Goal: Task Accomplishment & Management: Complete application form

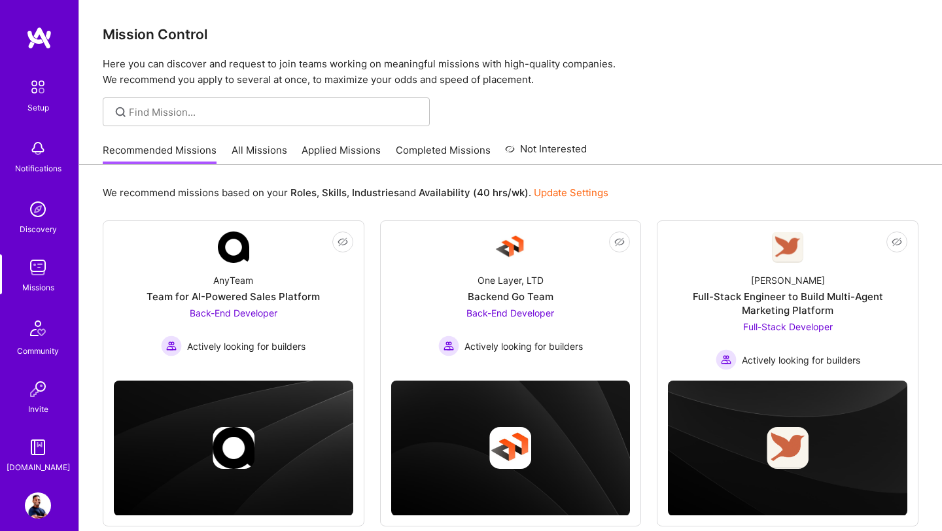
scroll to position [409, 0]
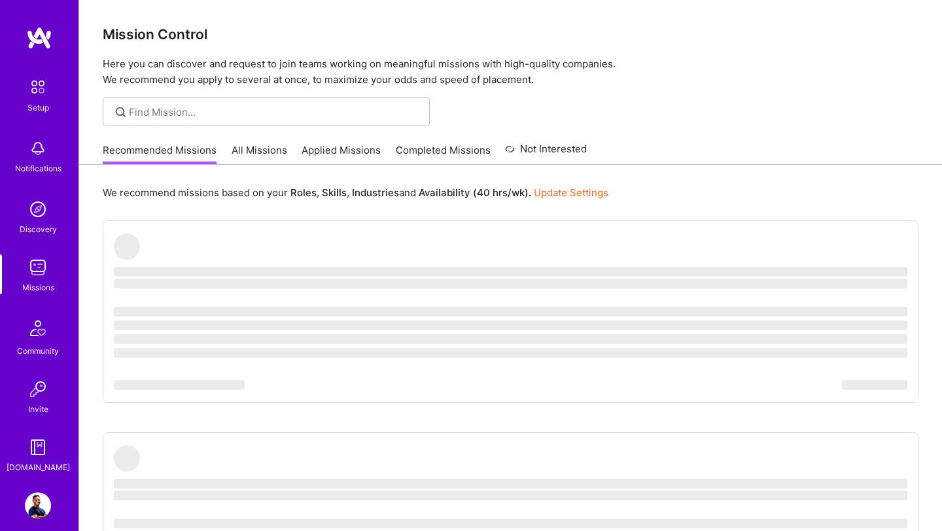
scroll to position [409, 0]
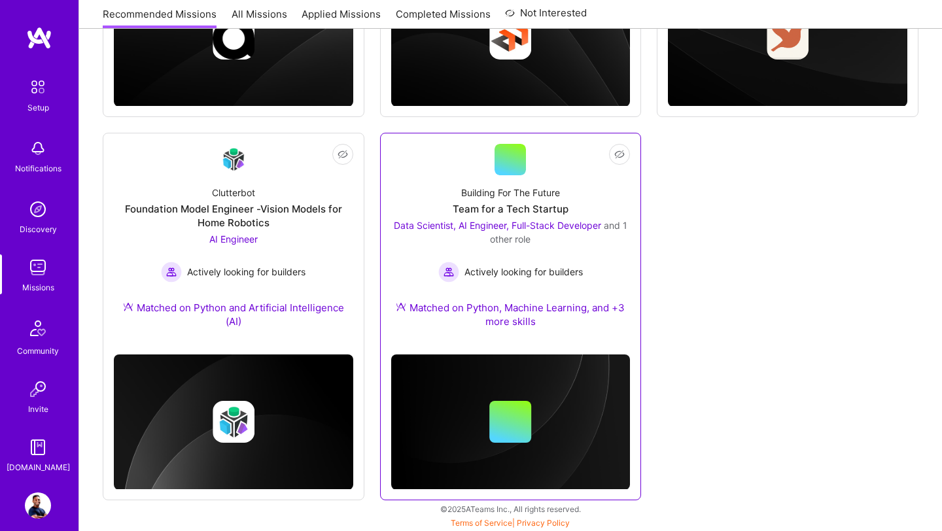
click at [515, 292] on div "Building For The Future Team for a Tech Startup Data Scientist, AI Engineer, Fu…" at bounding box center [510, 259] width 239 height 169
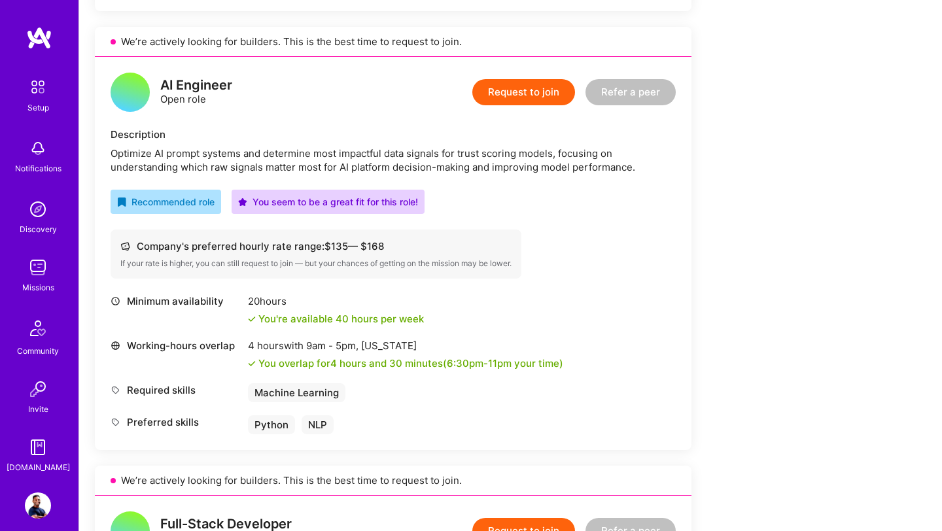
scroll to position [726, 0]
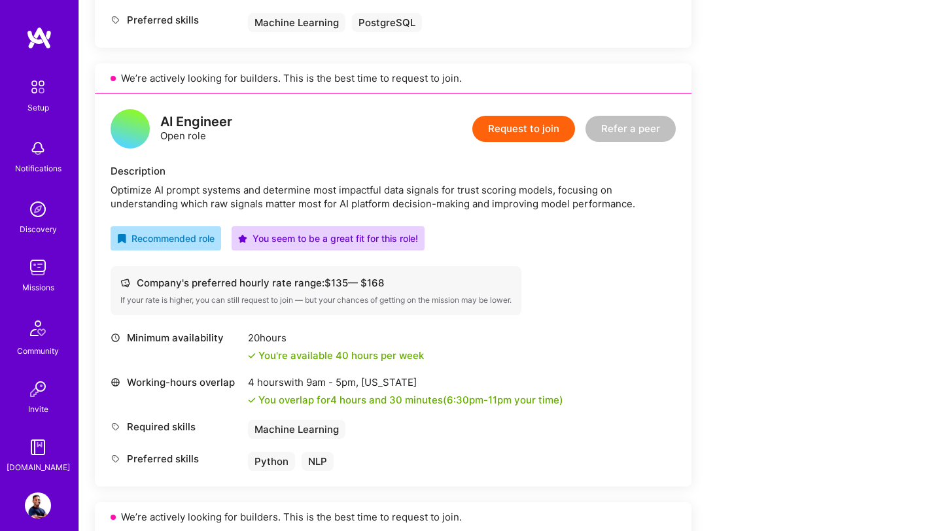
click at [546, 123] on button "Request to join" at bounding box center [523, 129] width 103 height 26
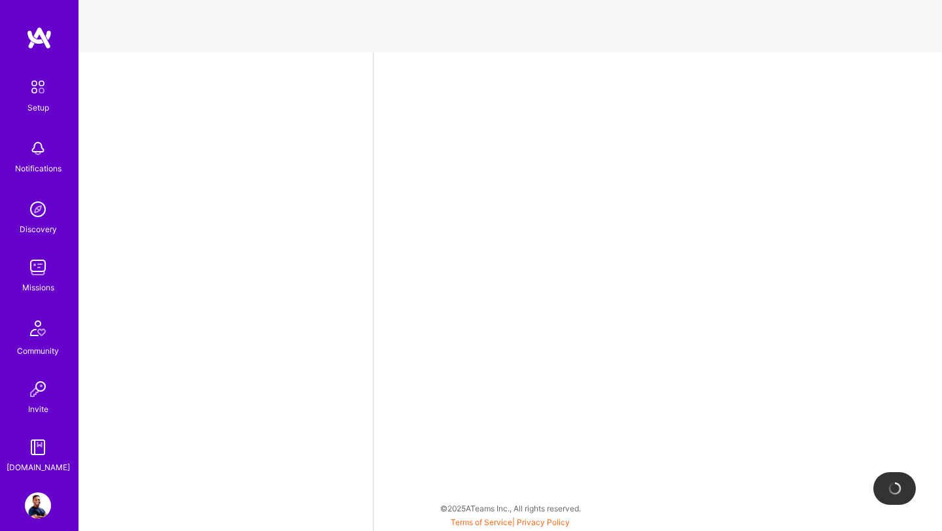
select select "US"
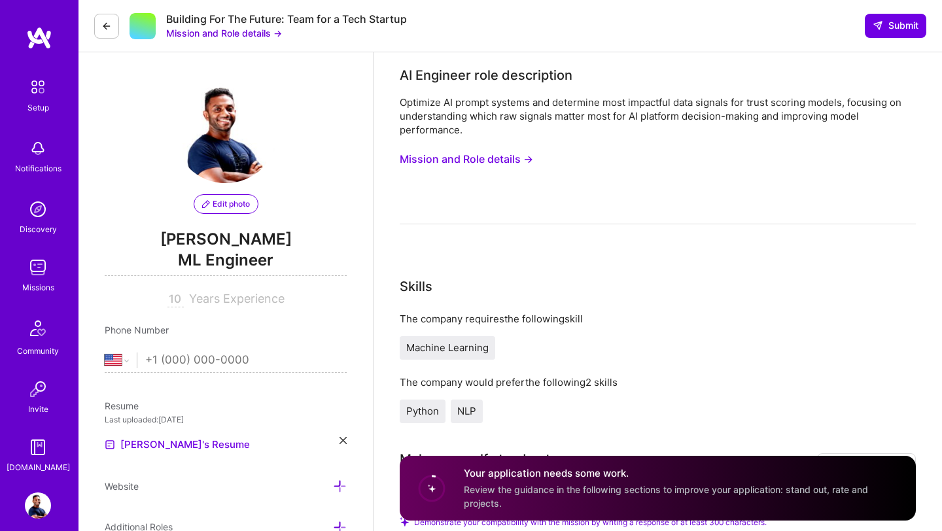
click at [516, 164] on button "Mission and Role details →" at bounding box center [466, 159] width 133 height 24
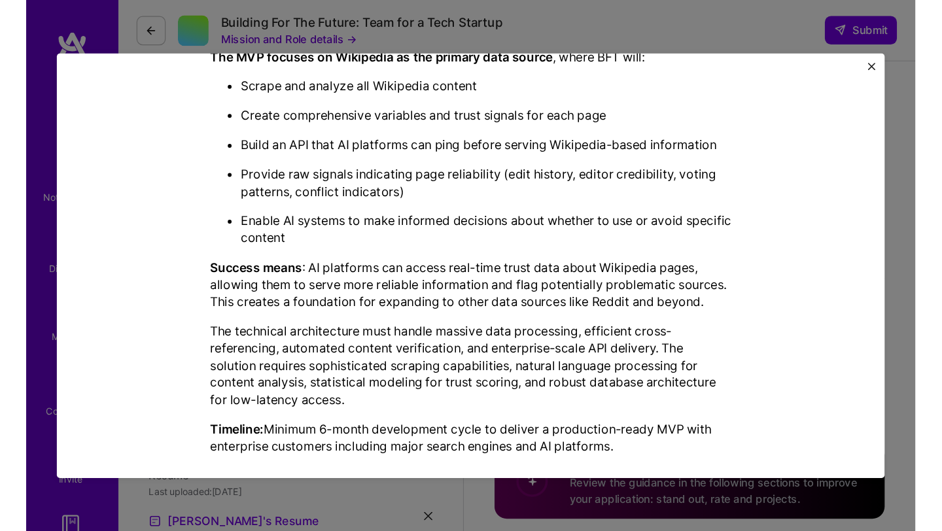
scroll to position [362, 0]
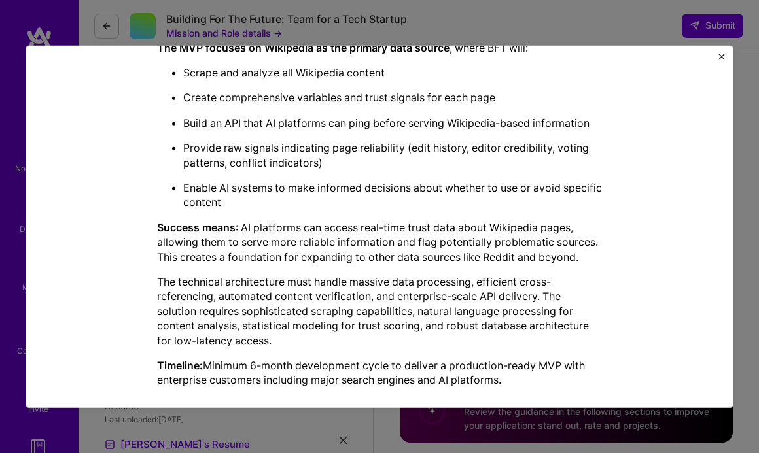
drag, startPoint x: 157, startPoint y: 129, endPoint x: 508, endPoint y: 384, distance: 434.1
click at [508, 384] on div "Mission Description and Role Details AI Engineer role description Optimize AI p…" at bounding box center [379, 46] width 445 height 704
copy div "AI Engineer role description Optimize AI prompt systems and determine most impa…"
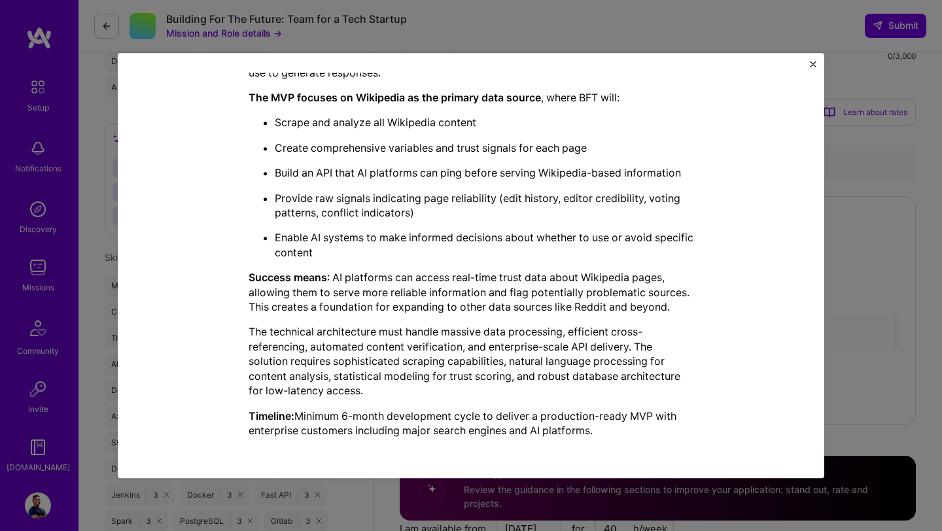
scroll to position [557, 0]
click at [867, 237] on div "Mission Description and Role Details AI Engineer role description Optimize AI p…" at bounding box center [471, 265] width 942 height 531
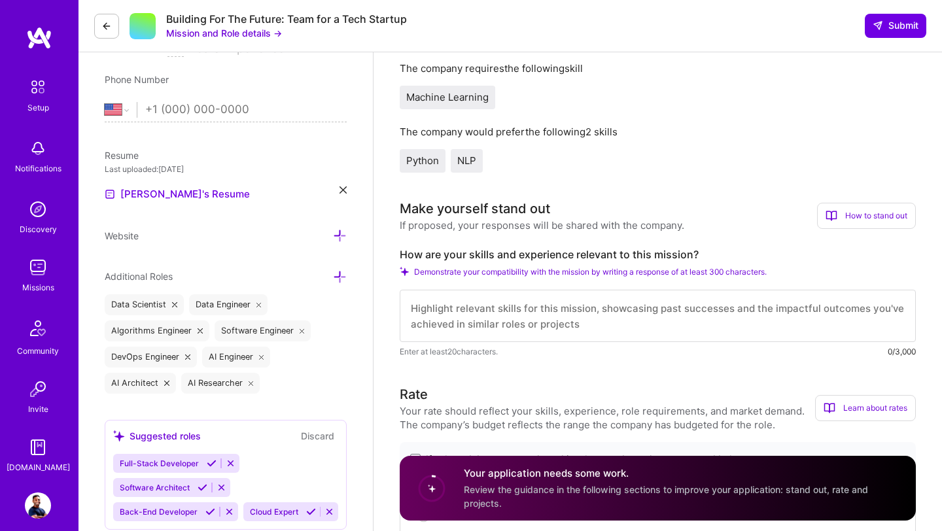
scroll to position [359, 0]
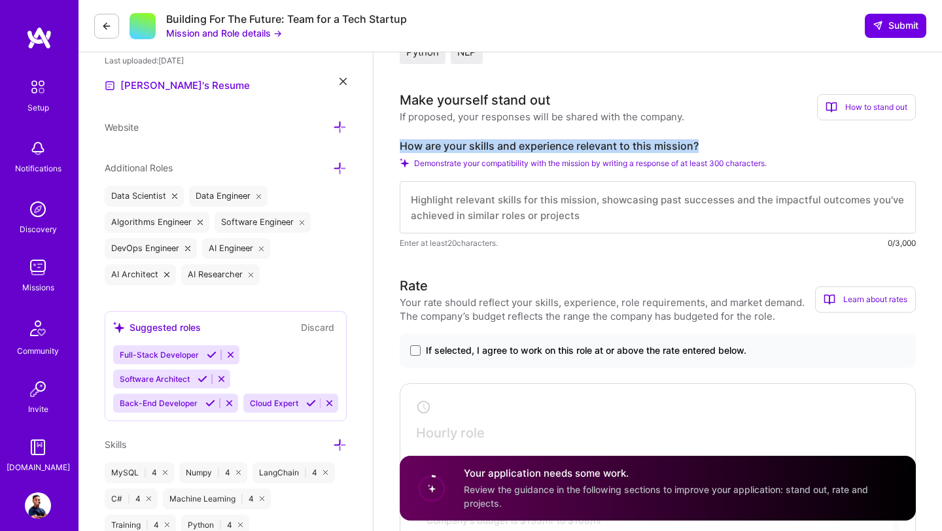
drag, startPoint x: 400, startPoint y: 144, endPoint x: 737, endPoint y: 148, distance: 337.6
click at [739, 149] on label "How are your skills and experience relevant to this mission?" at bounding box center [658, 146] width 516 height 14
copy label "How are your skills and experience relevant to this mission?"
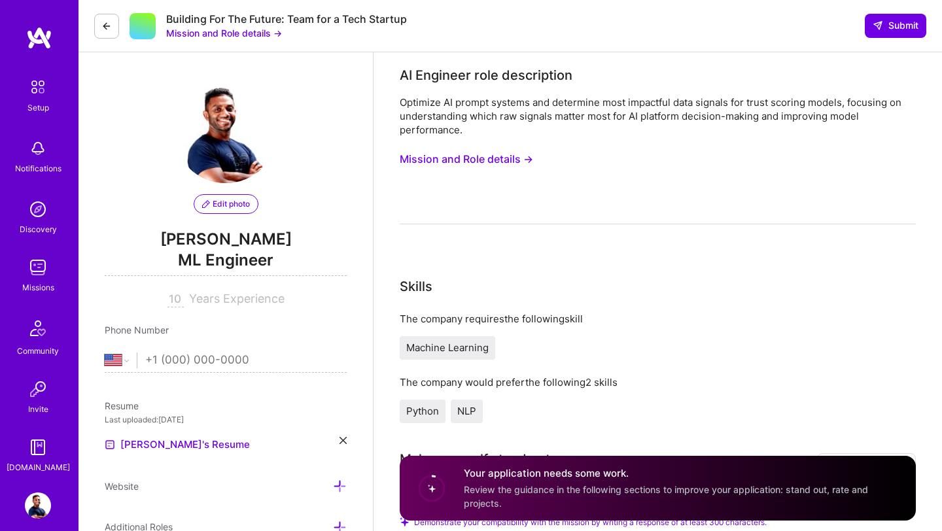
click at [496, 160] on button "Mission and Role details →" at bounding box center [466, 159] width 133 height 24
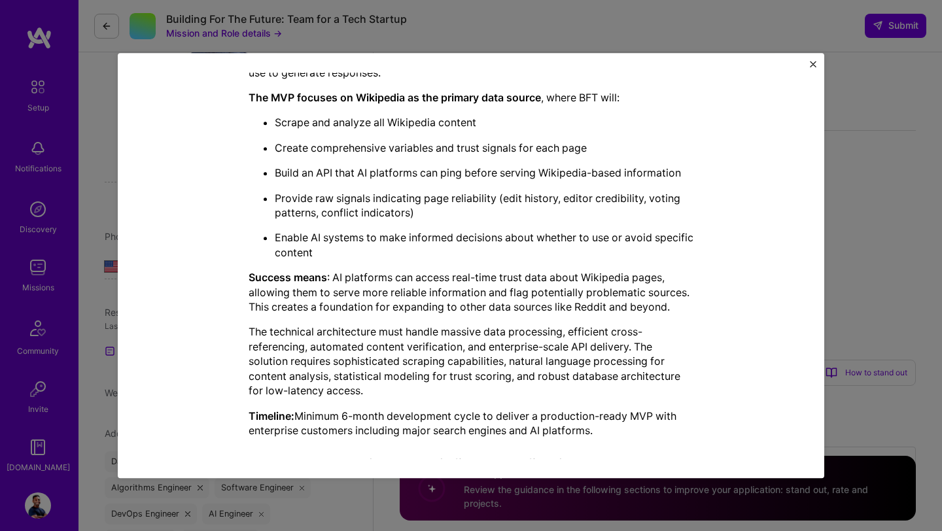
scroll to position [96, 0]
click at [818, 63] on div "Mission Description and Role Details AI Engineer role description Optimize AI p…" at bounding box center [471, 265] width 706 height 425
click at [813, 65] on img "Close" at bounding box center [813, 64] width 7 height 7
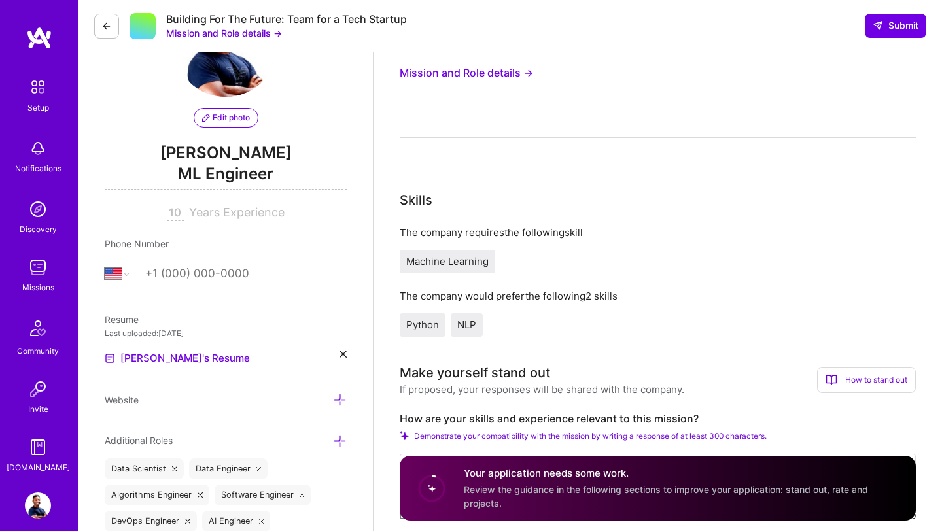
scroll to position [0, 0]
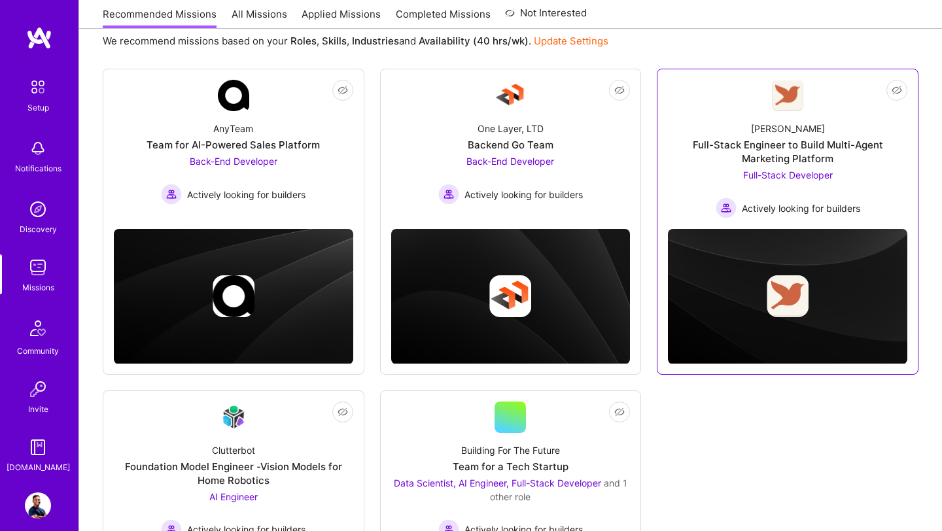
scroll to position [247, 0]
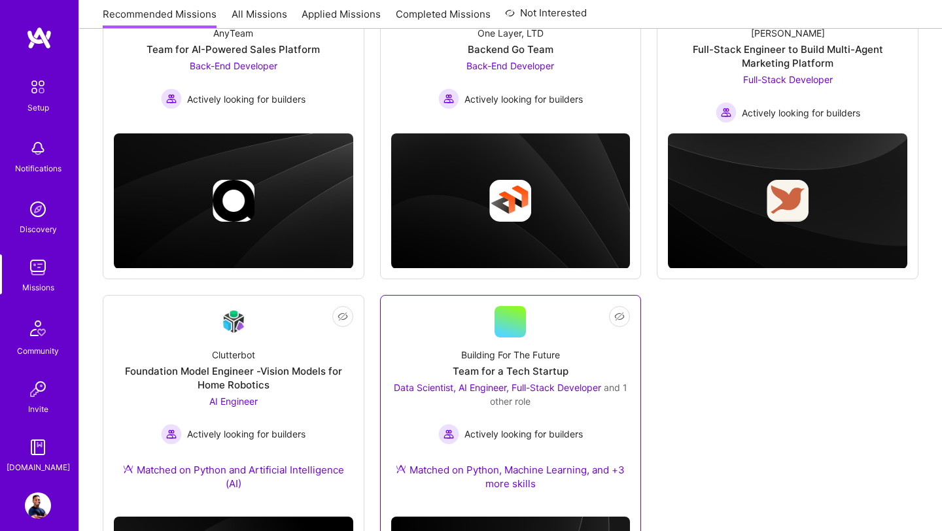
click at [516, 372] on div "Team for a Tech Startup" at bounding box center [511, 371] width 116 height 14
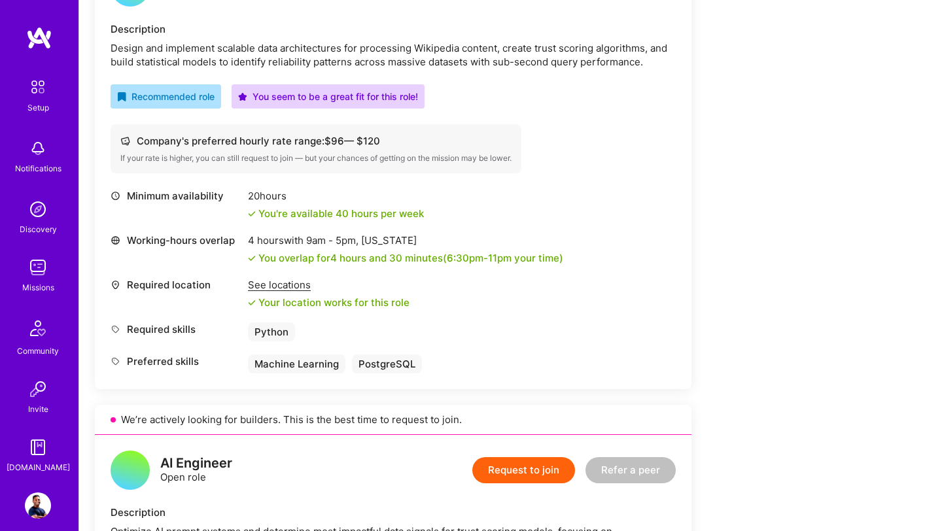
scroll to position [292, 0]
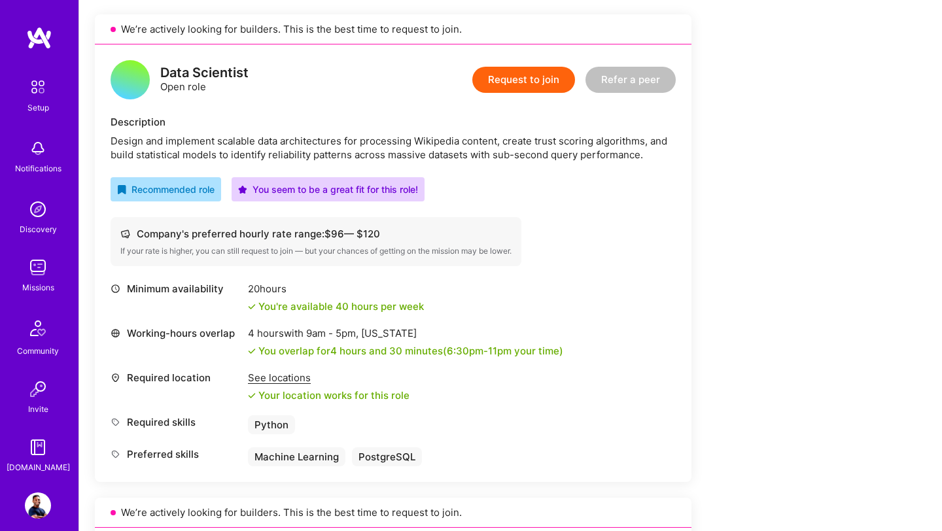
click at [198, 82] on div "Data Scientist Open role" at bounding box center [204, 79] width 88 height 27
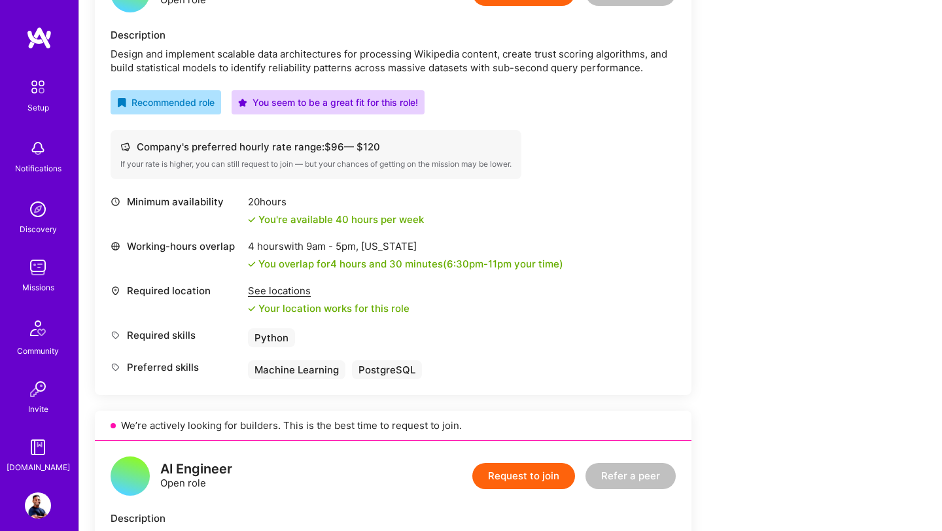
scroll to position [106, 0]
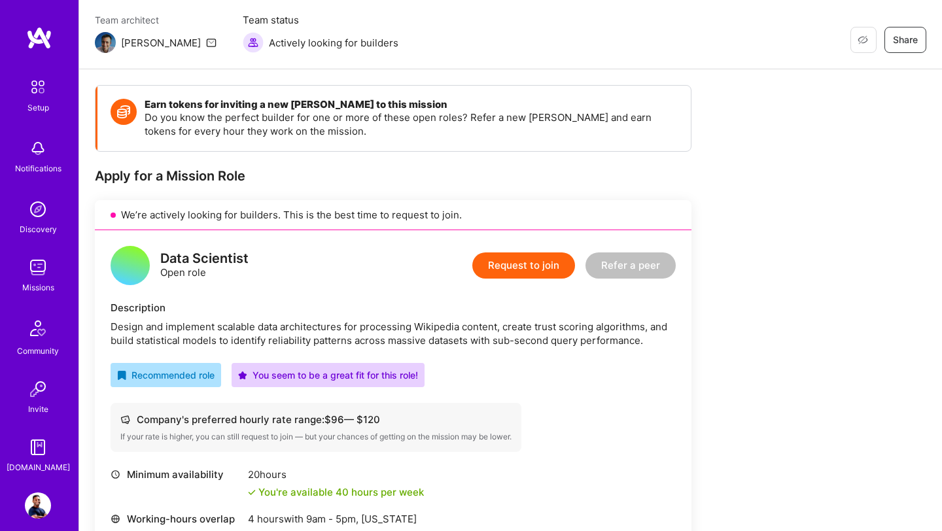
click at [506, 269] on button "Request to join" at bounding box center [523, 265] width 103 height 26
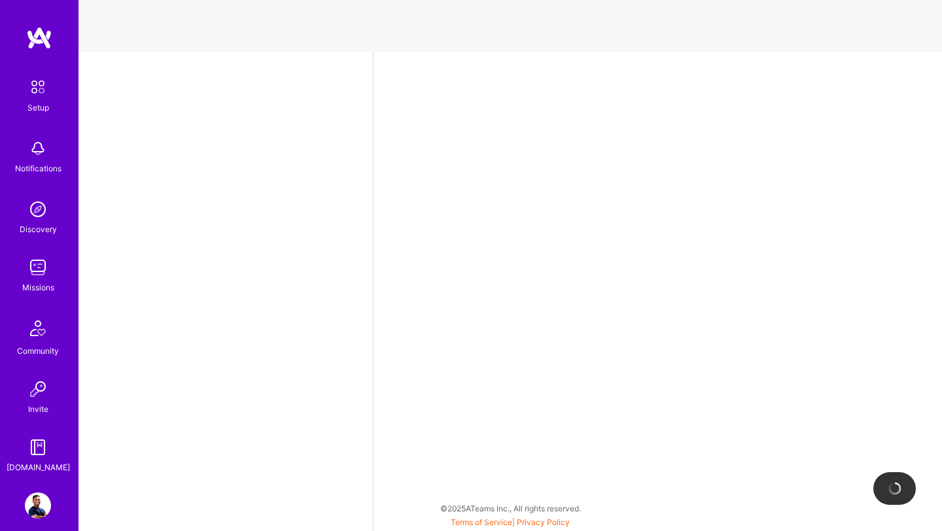
select select "US"
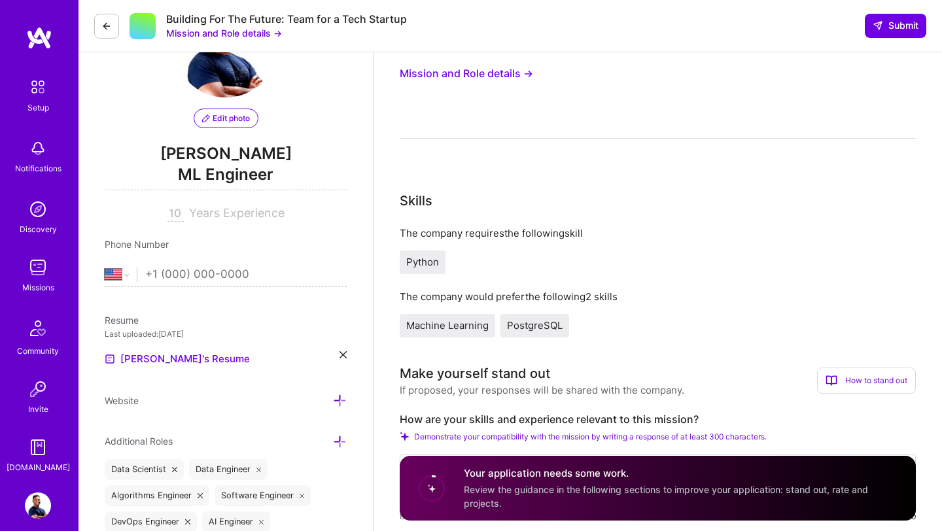
scroll to position [33, 0]
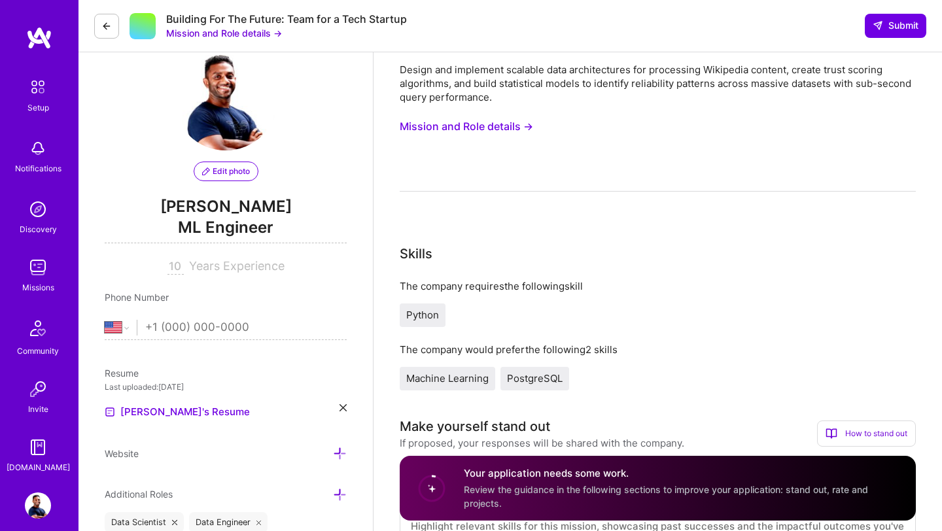
click at [509, 128] on button "Mission and Role details →" at bounding box center [466, 126] width 133 height 24
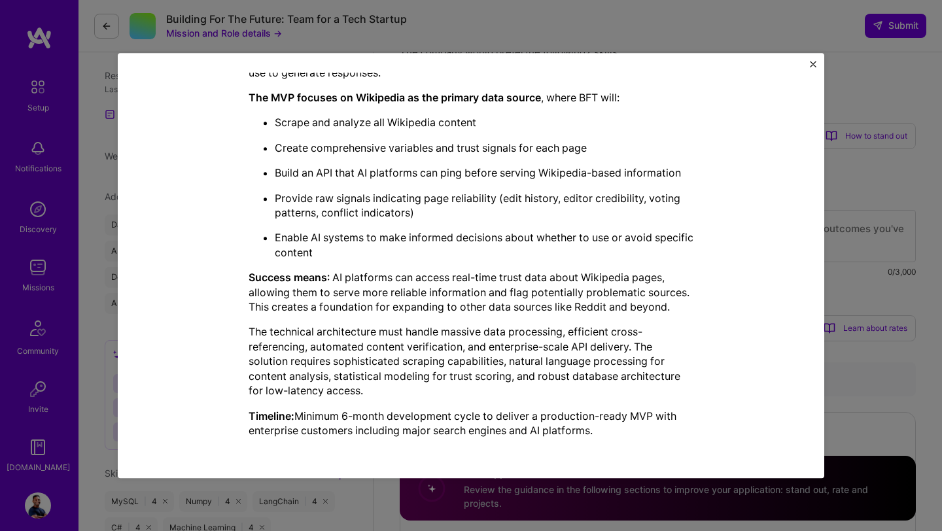
scroll to position [332, 0]
click at [815, 69] on button "Close" at bounding box center [813, 68] width 7 height 14
